Goal: Task Accomplishment & Management: Use online tool/utility

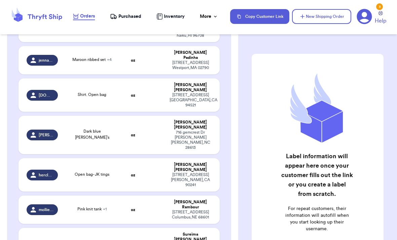
scroll to position [1439, 0]
click at [317, 192] on h2 "Label information will appear here once your customer fills out the link or you…" at bounding box center [317, 174] width 72 height 47
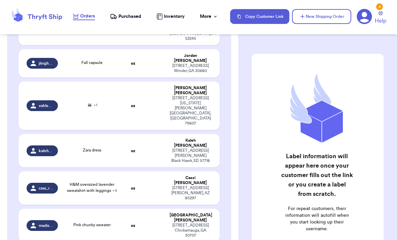
scroll to position [1031, 0]
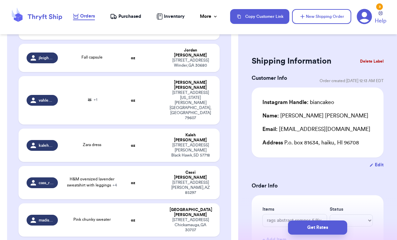
type input "Maroon ribbed set"
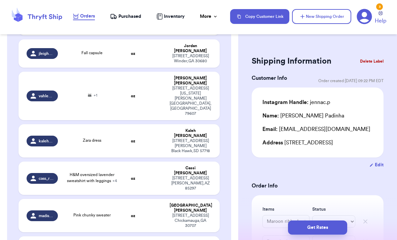
scroll to position [1048, 0]
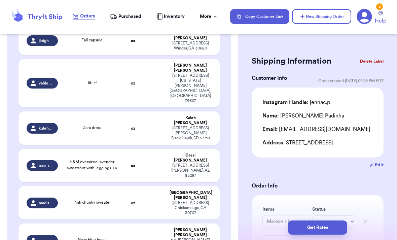
type input "Shirt. Open bag"
type input "Dark blue [PERSON_NAME]’s"
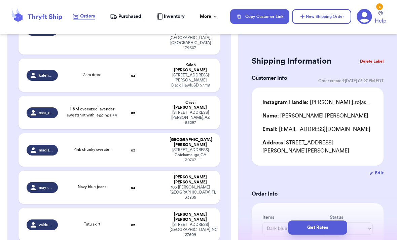
scroll to position [1102, 0]
type input "Open bag- JK tings"
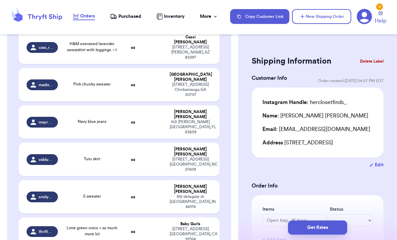
scroll to position [1166, 0]
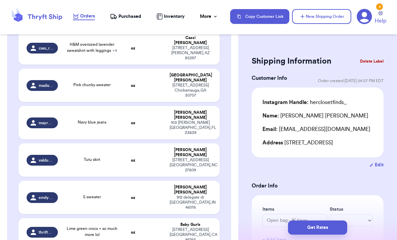
type input "Pink knit tank"
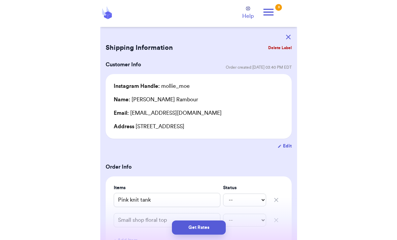
scroll to position [22, 0]
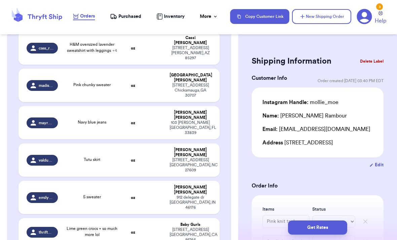
type input "Story sale, [PERSON_NAME] dress etc"
type input "Floral dress"
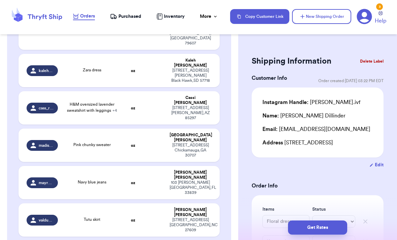
scroll to position [1105, 0]
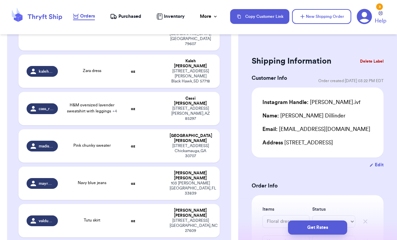
type input "Open bag- JK tings"
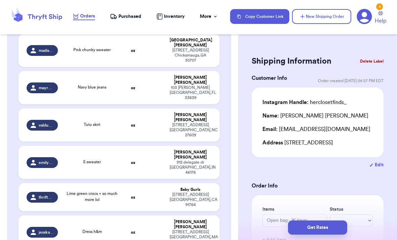
scroll to position [1204, 0]
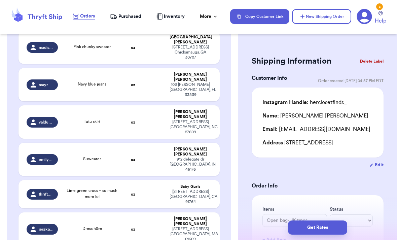
type input "[PERSON_NAME] embroidered dress"
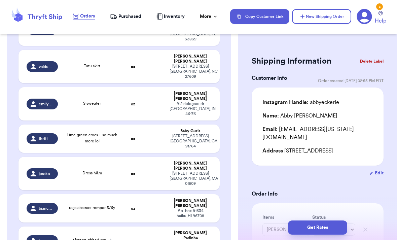
scroll to position [1260, 0]
type input "Pink heart dress"
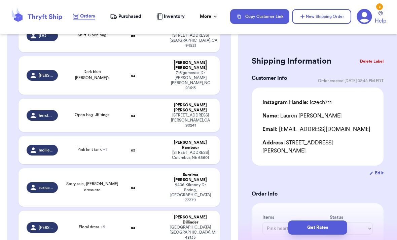
scroll to position [1499, 0]
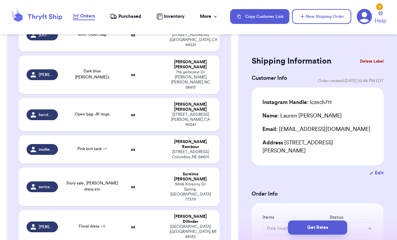
type input "[PERSON_NAME] shoes"
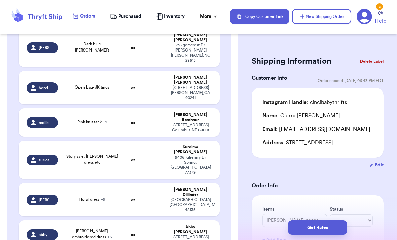
scroll to position [1526, 0]
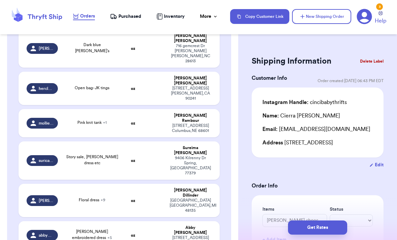
type input "Shoes"
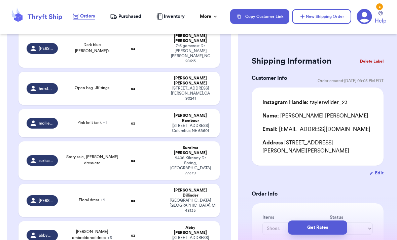
type input "[PERSON_NAME] shoes"
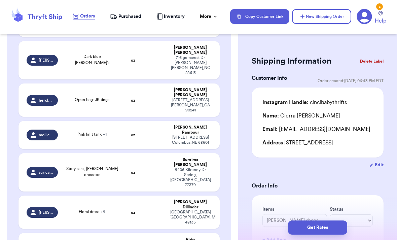
scroll to position [1513, 0]
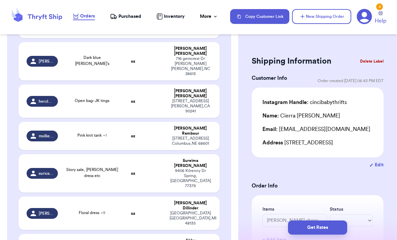
type input "White dress with black straps"
click at [252, 236] on div "Get Rates" at bounding box center [317, 227] width 159 height 25
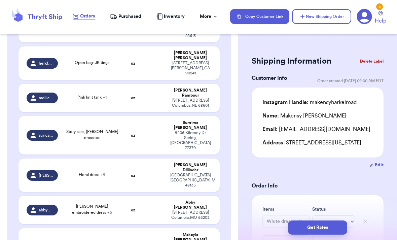
scroll to position [1564, 0]
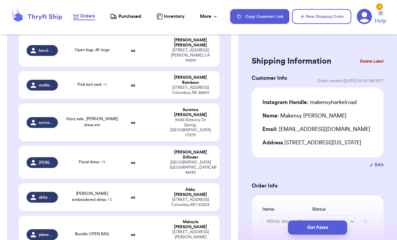
type input "[PERSON_NAME] stripped shorts"
type input "GG-ish sneakers size 11"
type input "Zara shorts"
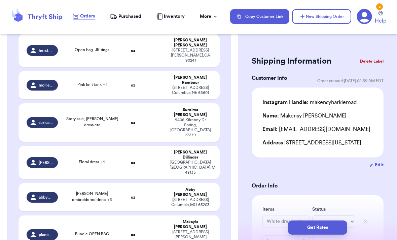
type input "GG sneakers 11"
type input "[PERSON_NAME] stripped shorts"
type input "GG-ish sneakers size 11"
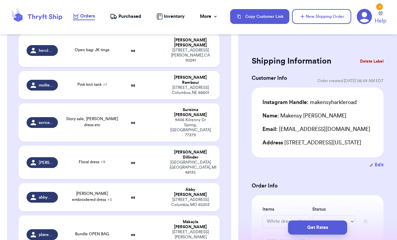
type input "[PERSON_NAME] sweater"
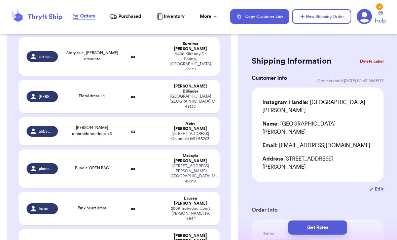
scroll to position [1643, 0]
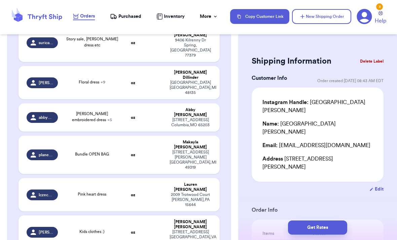
type input "[PERSON_NAME] overalls"
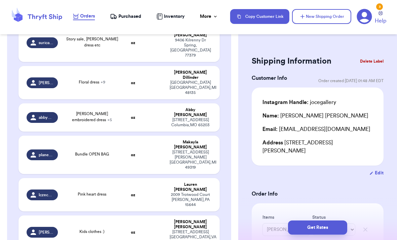
type input "Lots of stuff"
type input "Biiiig girl bundle"
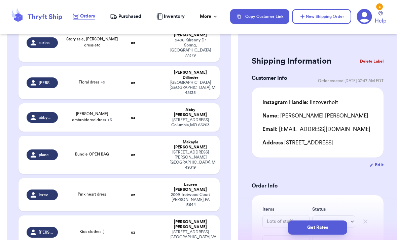
type input "[PERSON_NAME] overalls"
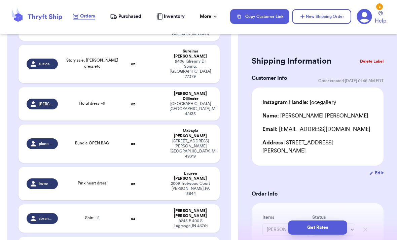
scroll to position [1538, 0]
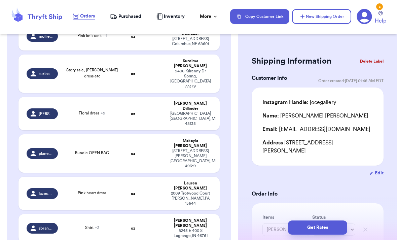
type input "Carhartt camo overalls"
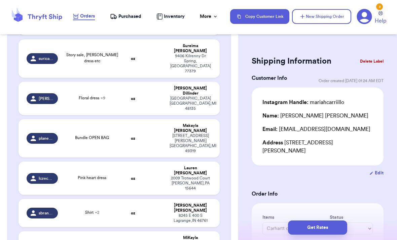
scroll to position [1516, 0]
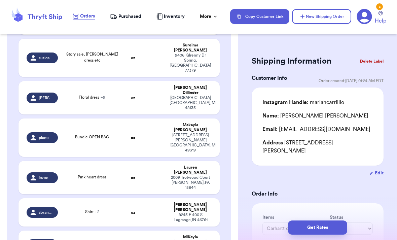
type input "ON olive ribbed set"
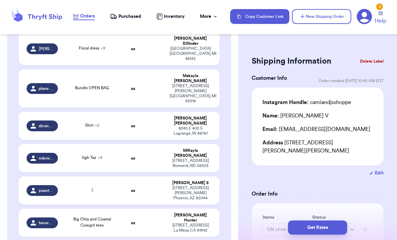
scroll to position [1547, 0]
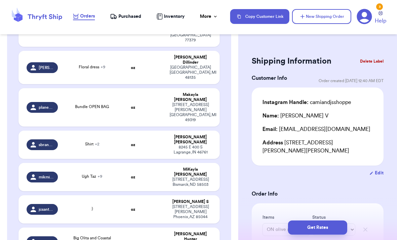
type input "Adidas Gazelle Navy 11c"
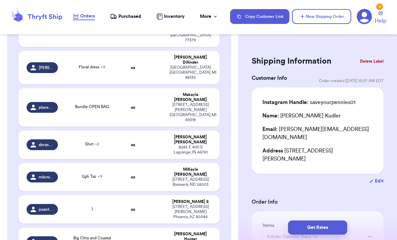
type input "[DATE] stories drop"
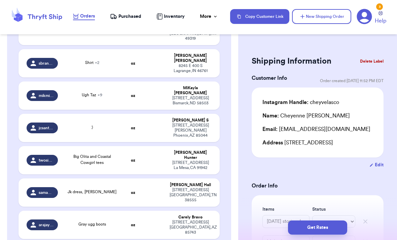
scroll to position [1629, 0]
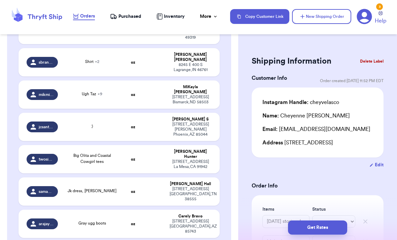
type input "White floral Zara sweater"
type input "Purple skirt"
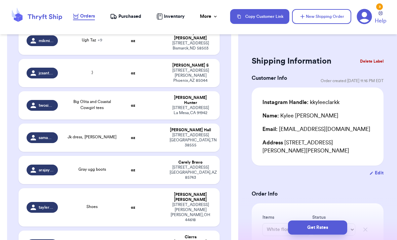
scroll to position [1682, 0]
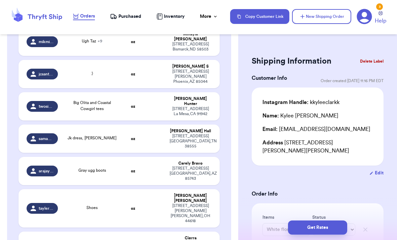
type input "Black and white stripe flare pants"
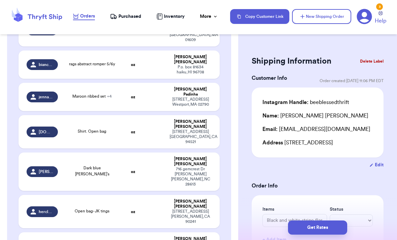
scroll to position [1290, 0]
type input "Gray ugg boots"
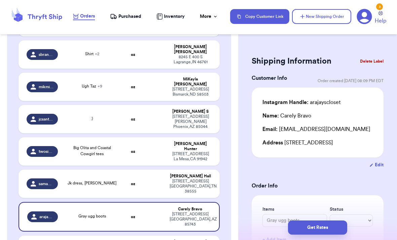
scroll to position [1640, 0]
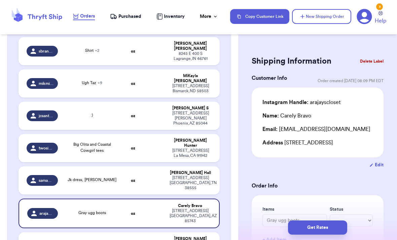
type input "Black and white stripe flare pants"
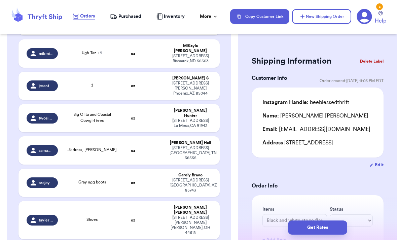
scroll to position [1670, 0]
type input "Zara striped shirt"
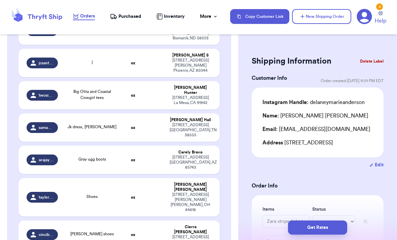
scroll to position [1693, 0]
type input "Jk skirt"
type input "Jk dress"
type input "Cozi sweater"
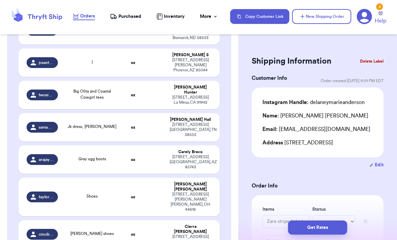
type input "Childhood dress"
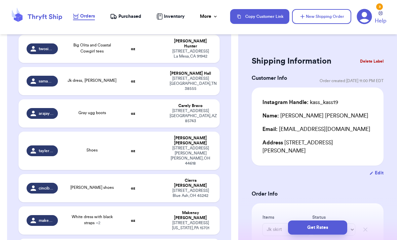
scroll to position [1741, 0]
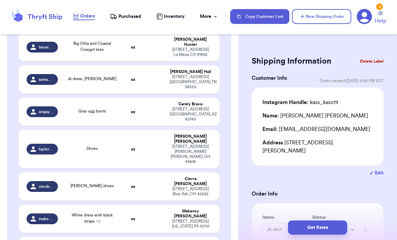
type input "3 tops and 2 piece outfit"
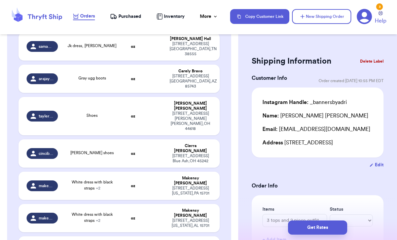
scroll to position [1773, 0]
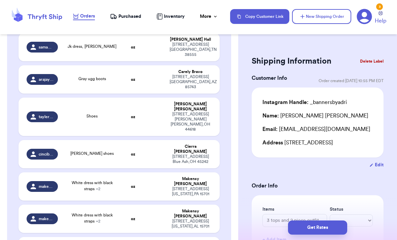
type input "Dove sweatshirt"
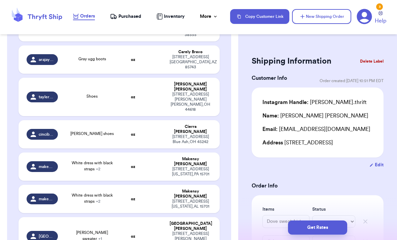
scroll to position [1820, 0]
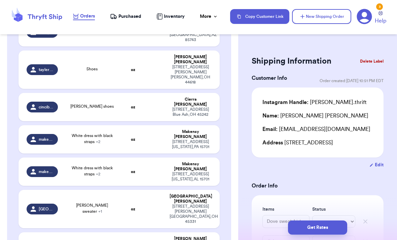
type input "Bencer and hazelnut dress , [PERSON_NAME] dainty floral flutter top"
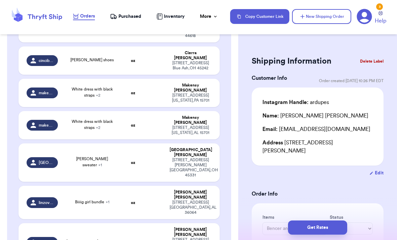
scroll to position [1872, 0]
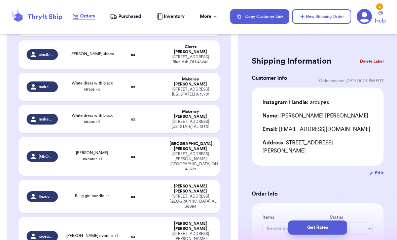
type input "Grey top with white leggings size 6y"
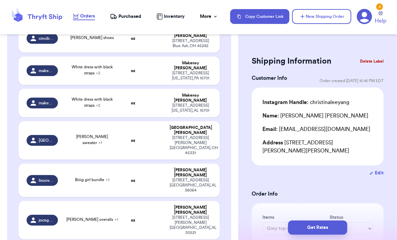
scroll to position [1877, 0]
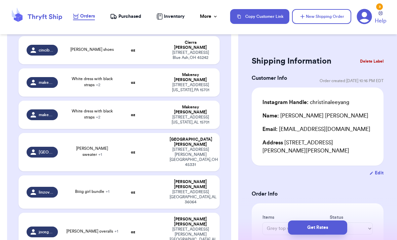
type input "[PERSON_NAME] & Cru brown striped bubble"
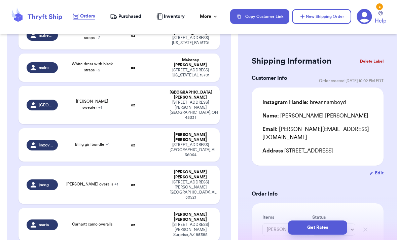
scroll to position [1921, 0]
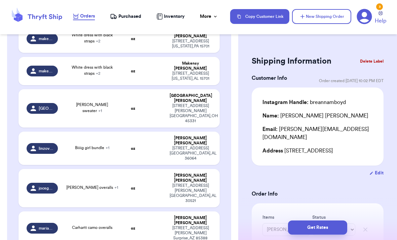
type input "Na"
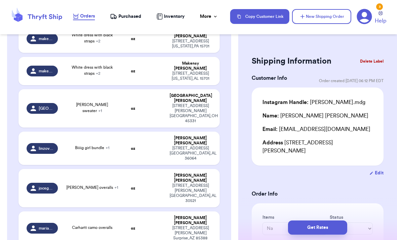
type input "Zara top & shop small shorts"
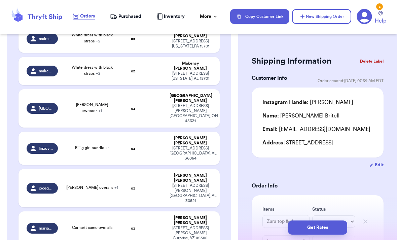
type input "Green & white striped shorts"
type input "Floral dress"
type input "Floral romper"
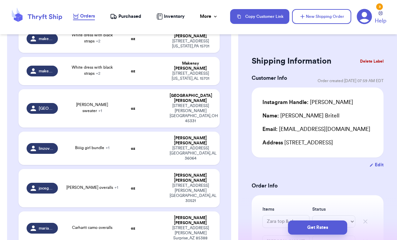
type input "Pink h&m dress"
type input "Cat & jack bubble onesie"
type input "Pink sweater"
type input "White pants"
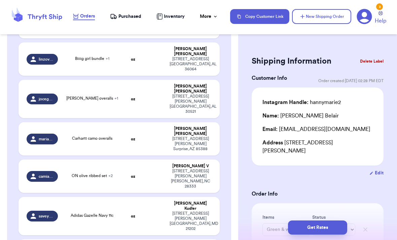
scroll to position [2011, 0]
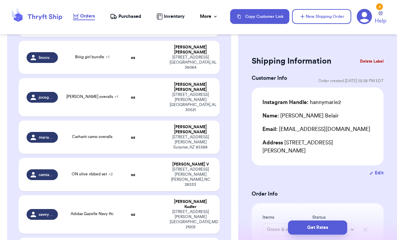
type input "Clothes"
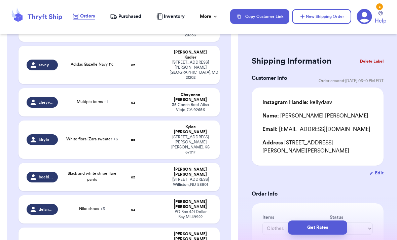
scroll to position [1574, 0]
type input "Leggings/dress"
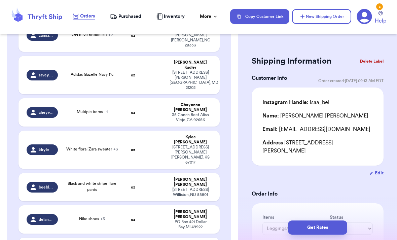
scroll to position [1563, 0]
type input "[PERSON_NAME] dainty floral blouse"
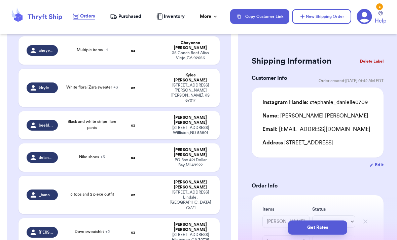
scroll to position [1417, 0]
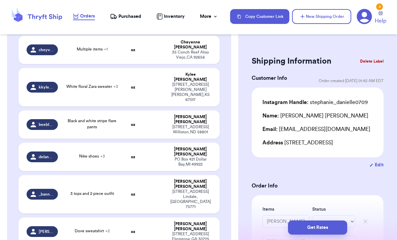
type input "LC floral set"
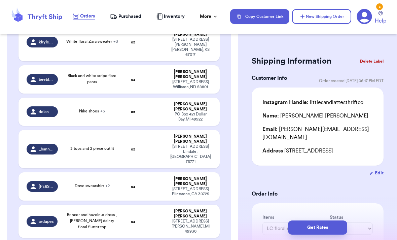
scroll to position [1471, 0]
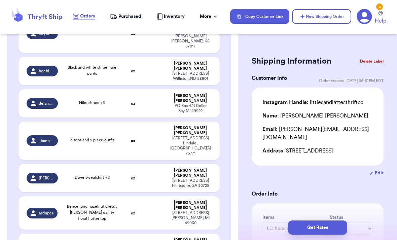
type input "Two leggings and shirt"
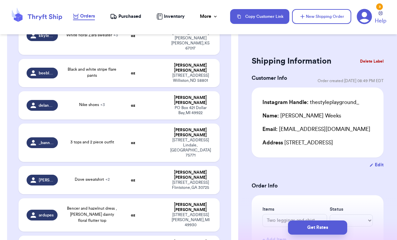
scroll to position [1469, 0]
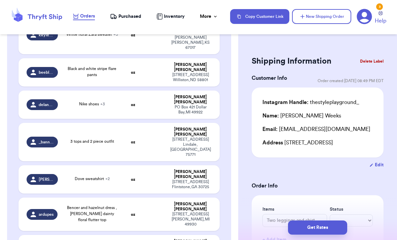
type input "[PERSON_NAME] shorts"
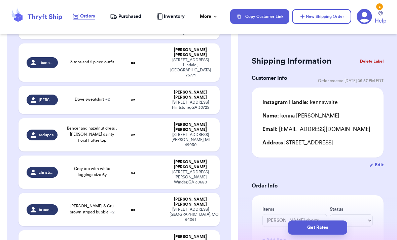
scroll to position [1451, 0]
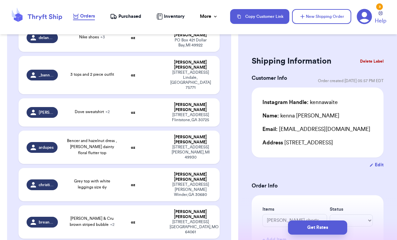
type input "Chunky sweater"
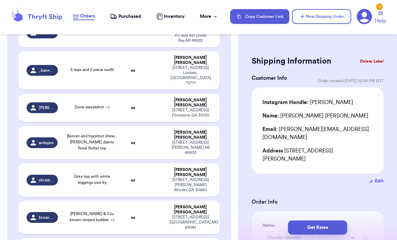
scroll to position [1461, 0]
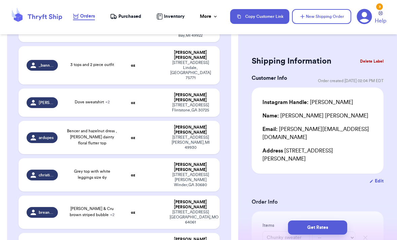
type input "Misha Puff top"
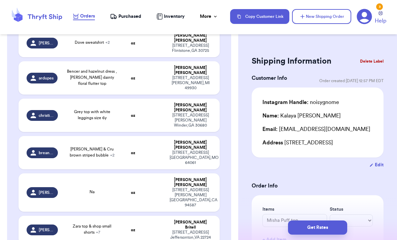
scroll to position [1485, 0]
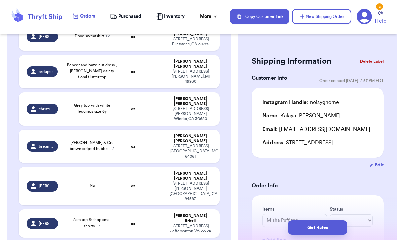
type input "Zara dress"
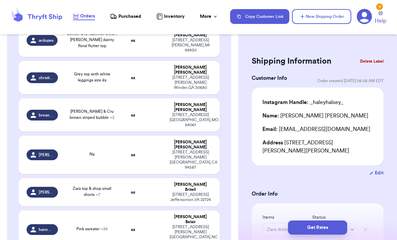
scroll to position [1551, 0]
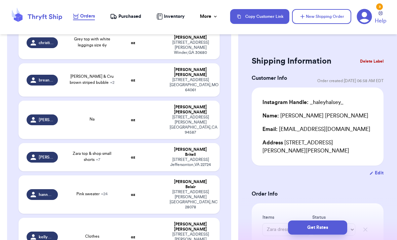
type input "Open Bag"
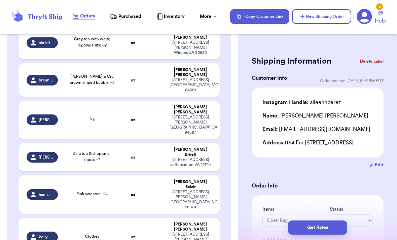
type input "iver & [PERSON_NAME] set, I&P set, A gizelles"
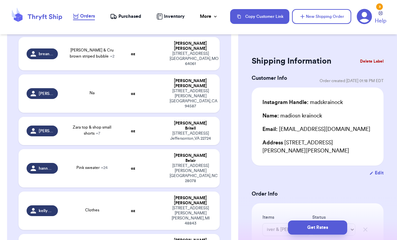
scroll to position [1576, 0]
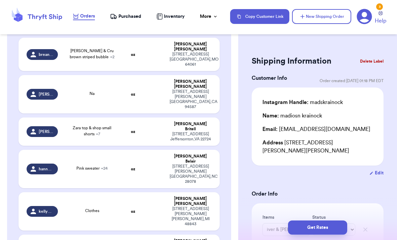
type input "Party hat"
type input "Sherpa bubble"
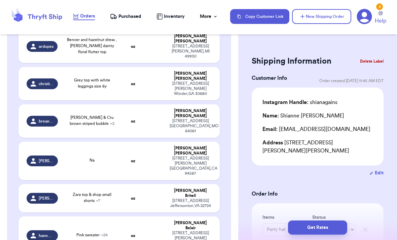
scroll to position [1507, 0]
